Goal: Information Seeking & Learning: Learn about a topic

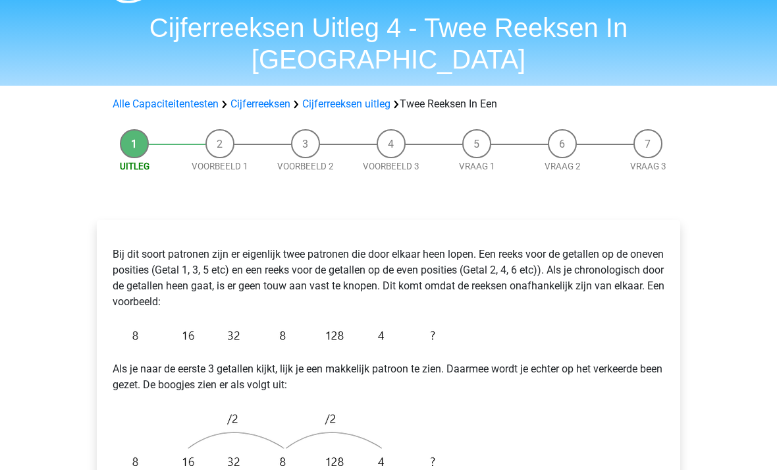
scroll to position [31, 0]
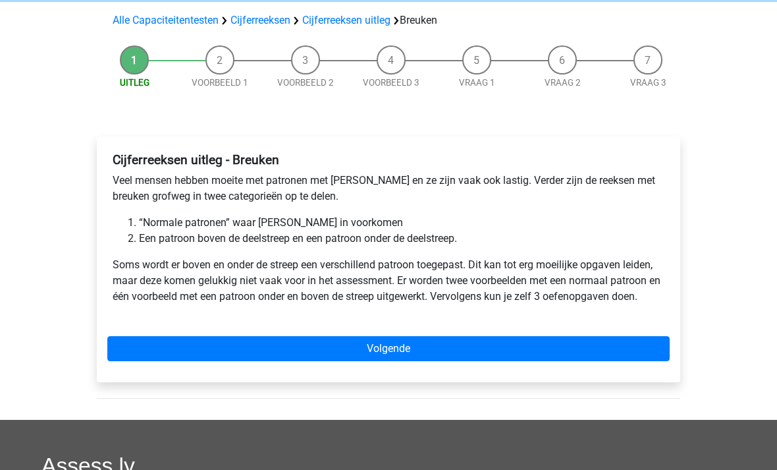
scroll to position [90, 0]
